Goal: Transaction & Acquisition: Purchase product/service

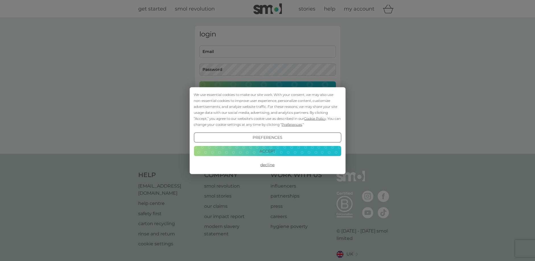
click at [227, 51] on div "We use essential cookies to make our site work. With your consent, we may also …" at bounding box center [267, 130] width 535 height 261
click at [280, 153] on button "Accept" at bounding box center [267, 151] width 147 height 10
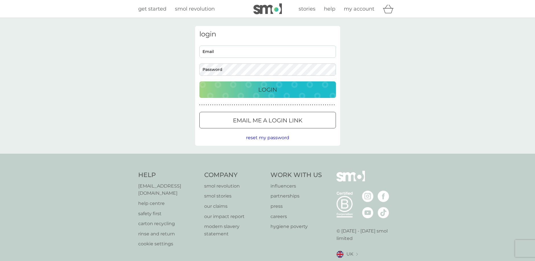
click at [207, 50] on input "Email" at bounding box center [267, 51] width 136 height 12
type input "chauff@doctors.org.uk"
click at [263, 88] on p "Login" at bounding box center [267, 89] width 19 height 9
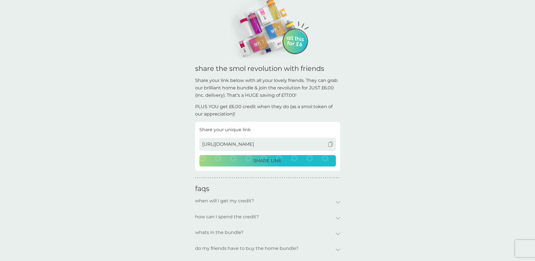
scroll to position [28, 0]
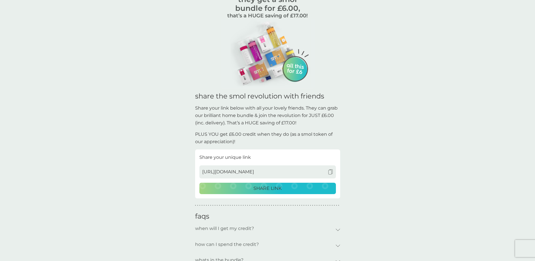
click at [276, 53] on img at bounding box center [268, 53] width 94 height 69
click at [295, 68] on img at bounding box center [268, 53] width 94 height 69
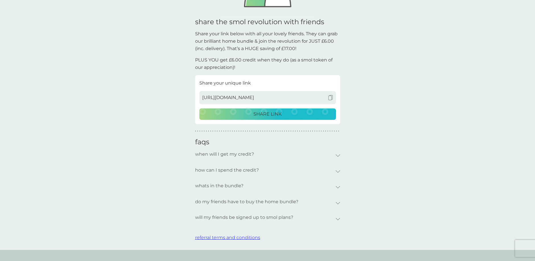
scroll to position [142, 0]
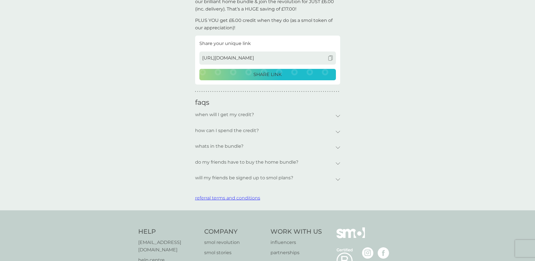
click at [241, 145] on p "whats in the bundle?" at bounding box center [219, 146] width 48 height 13
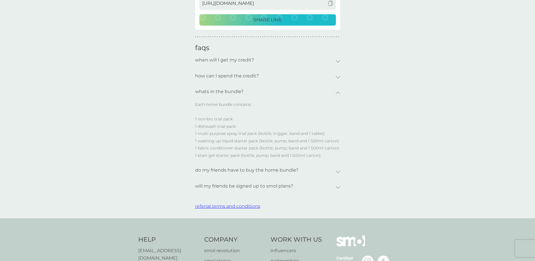
scroll to position [199, 0]
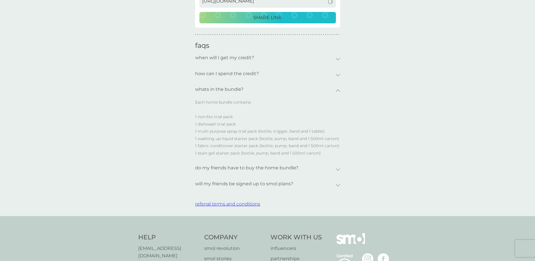
click at [297, 169] on div "do my friends have to buy the home bundle?" at bounding box center [265, 167] width 140 height 13
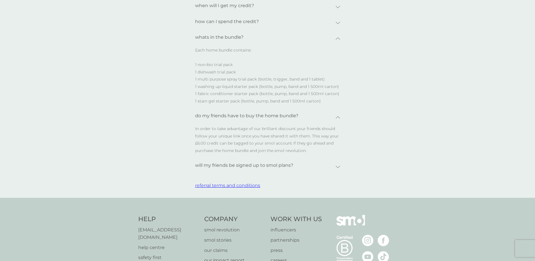
scroll to position [256, 0]
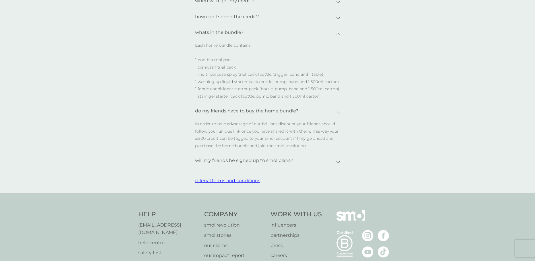
click at [291, 160] on p "will my friends be signed up to smol plans?" at bounding box center [244, 160] width 98 height 13
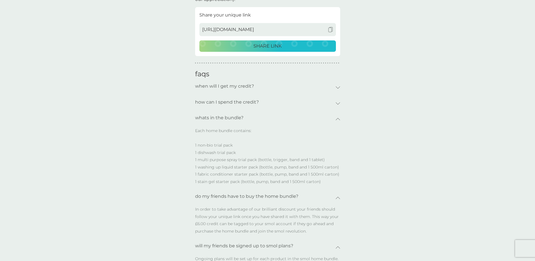
scroll to position [142, 0]
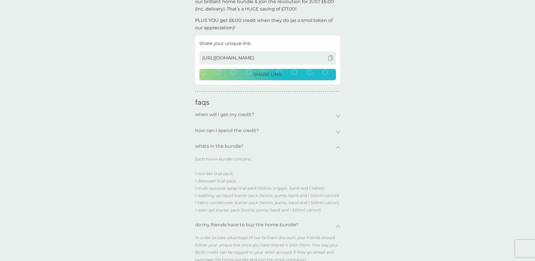
click at [245, 128] on p "how can I spend the credit?" at bounding box center [227, 130] width 64 height 13
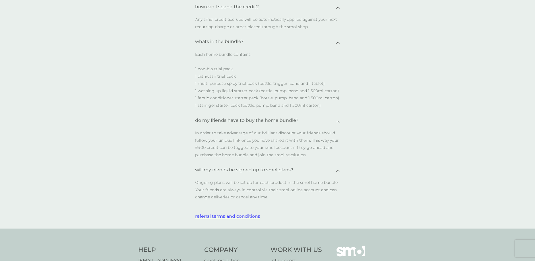
scroll to position [256, 0]
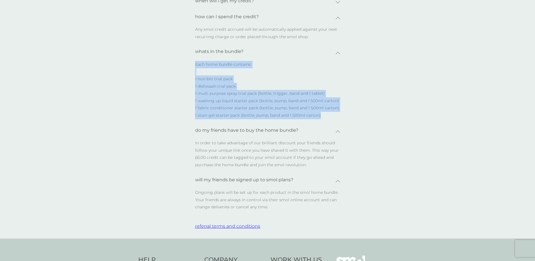
drag, startPoint x: 327, startPoint y: 117, endPoint x: 195, endPoint y: 63, distance: 142.8
click at [195, 63] on p "Each home bundle contains: 1 non-bio trial pack 1 dishwash trial pack 1 multi p…" at bounding box center [267, 92] width 145 height 63
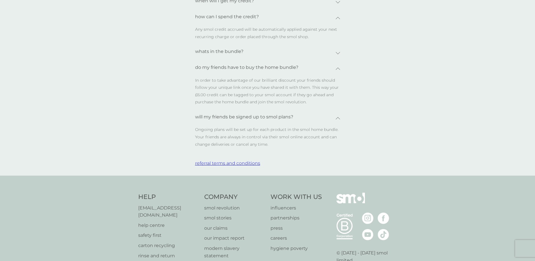
copy p "Each home bundle contains: 1 non-bio trial pack 1 dishwash trial pack 1 multi p…"
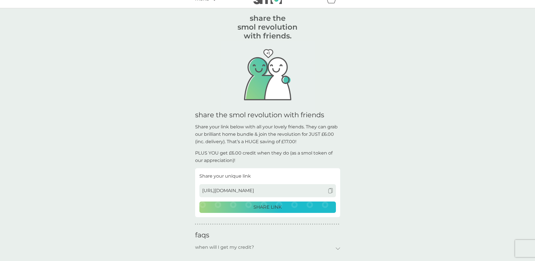
scroll to position [0, 0]
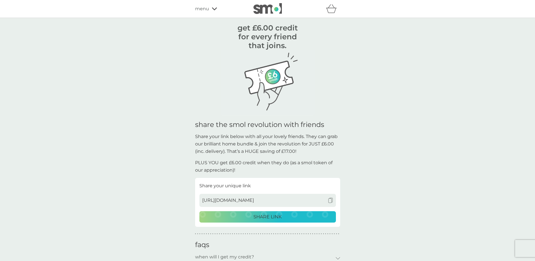
click at [208, 11] on span "menu" at bounding box center [202, 8] width 14 height 7
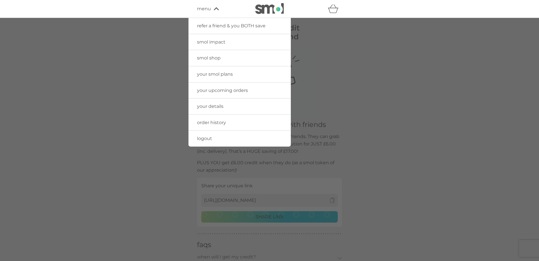
click at [219, 92] on span "your upcoming orders" at bounding box center [222, 90] width 51 height 5
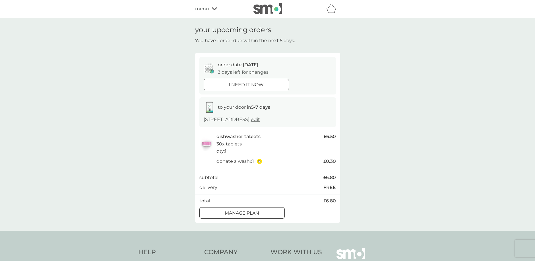
click at [207, 8] on span "menu" at bounding box center [202, 8] width 14 height 7
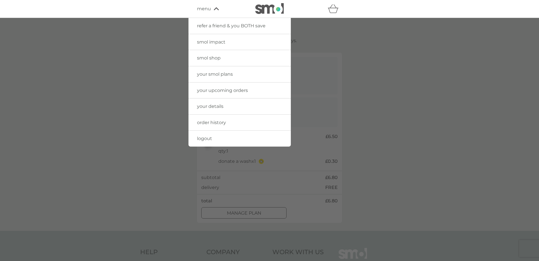
click at [206, 41] on span "smol impact" at bounding box center [211, 41] width 28 height 5
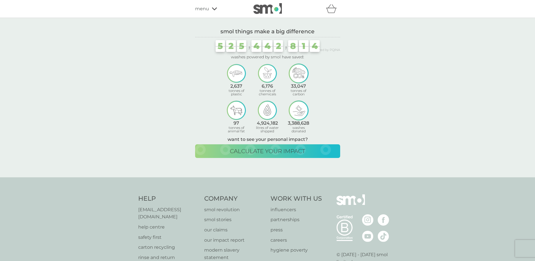
click at [206, 7] on span "menu" at bounding box center [202, 8] width 14 height 7
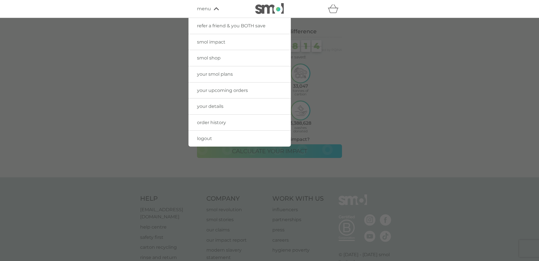
click at [208, 59] on span "smol shop" at bounding box center [209, 57] width 24 height 5
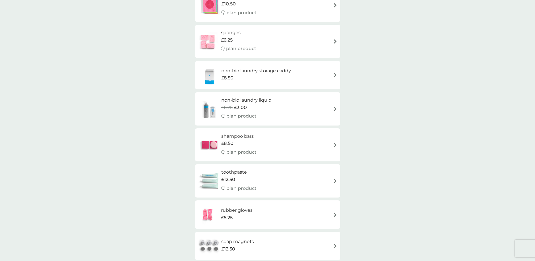
scroll to position [597, 0]
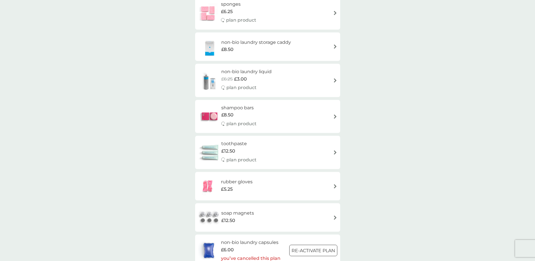
click at [238, 106] on h6 "shampoo bars" at bounding box center [238, 107] width 35 height 7
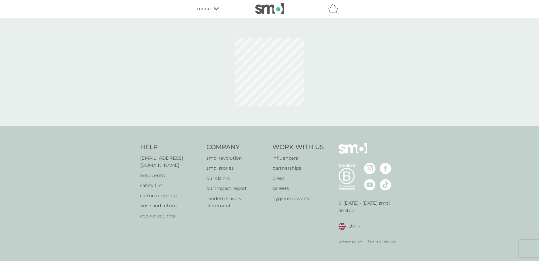
select select "63"
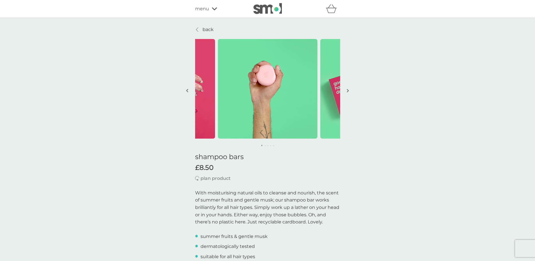
click at [206, 9] on span "menu" at bounding box center [202, 8] width 14 height 7
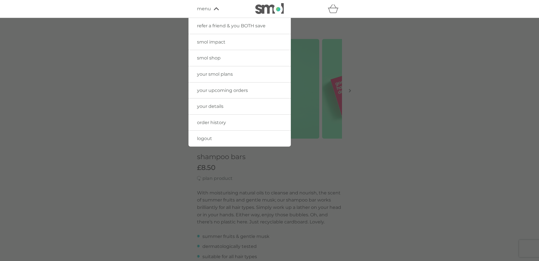
click at [245, 26] on span "refer a friend & you BOTH save" at bounding box center [231, 25] width 68 height 5
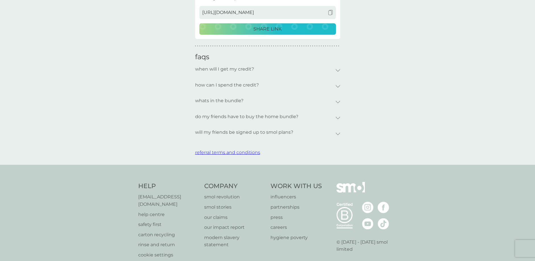
scroll to position [199, 0]
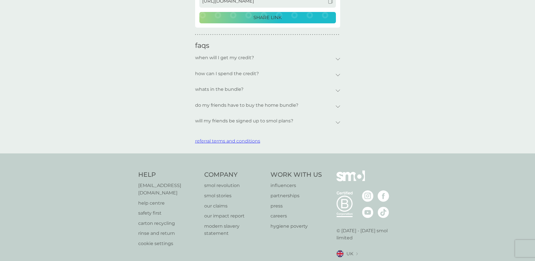
click at [230, 91] on p "whats in the bundle?" at bounding box center [219, 89] width 48 height 13
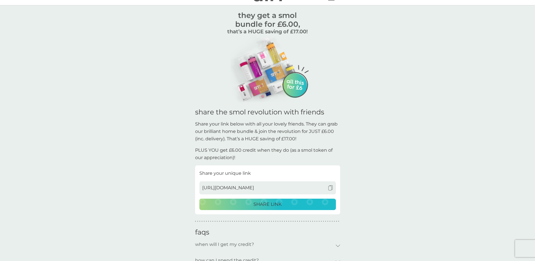
scroll to position [0, 0]
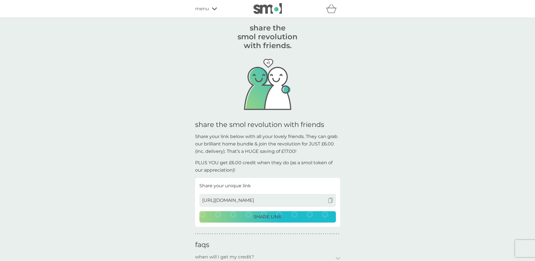
drag, startPoint x: 263, startPoint y: 89, endPoint x: 266, endPoint y: 86, distance: 3.8
click at [264, 89] on img at bounding box center [268, 85] width 94 height 70
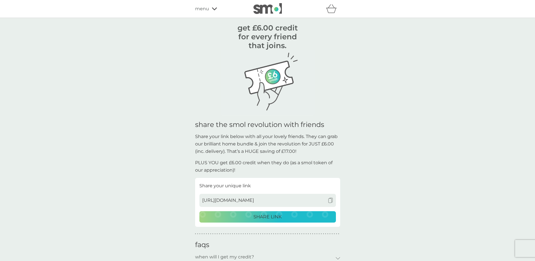
click at [262, 77] on img at bounding box center [268, 82] width 94 height 65
